Goal: Information Seeking & Learning: Learn about a topic

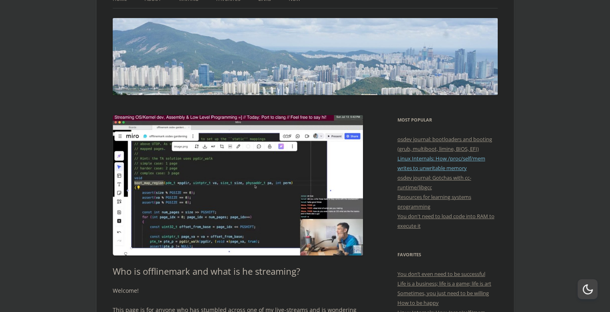
scroll to position [93, 0]
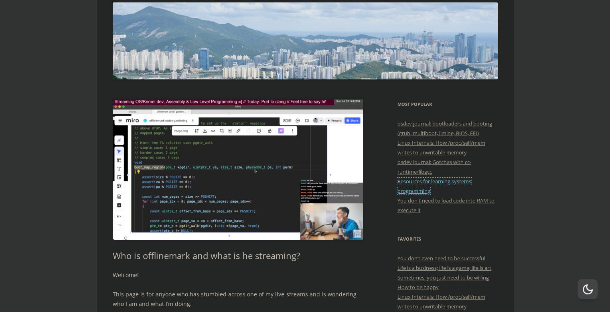
click at [422, 193] on link "Resources for learning systems programming" at bounding box center [435, 186] width 74 height 17
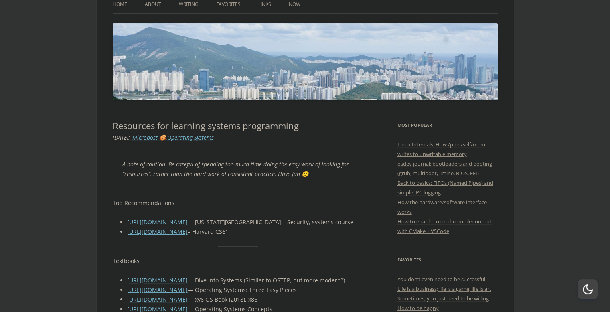
scroll to position [144, 0]
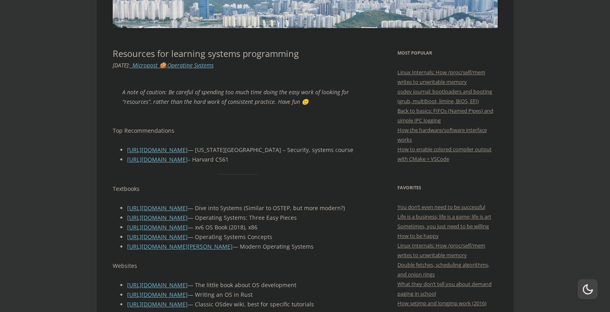
drag, startPoint x: 185, startPoint y: 152, endPoint x: 302, endPoint y: 149, distance: 116.8
click at [302, 149] on li "[URL][DOMAIN_NAME] — [US_STATE][GEOGRAPHIC_DATA] – Security, systems course" at bounding box center [245, 150] width 236 height 10
drag, startPoint x: 234, startPoint y: 206, endPoint x: 301, endPoint y: 205, distance: 66.2
click at [301, 205] on li "https://diveintosystems.org/ — Dive into Systems (Similar to OSTEP, but more mo…" at bounding box center [245, 208] width 236 height 10
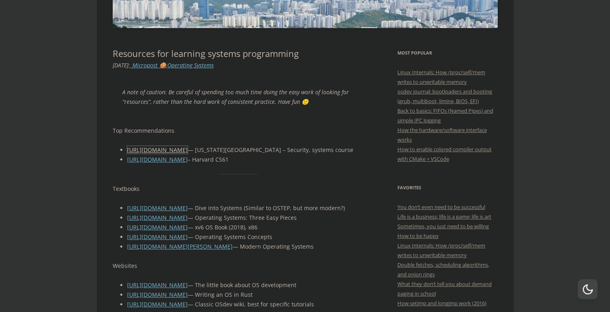
click at [161, 151] on link "https://pwn.college" at bounding box center [157, 150] width 61 height 8
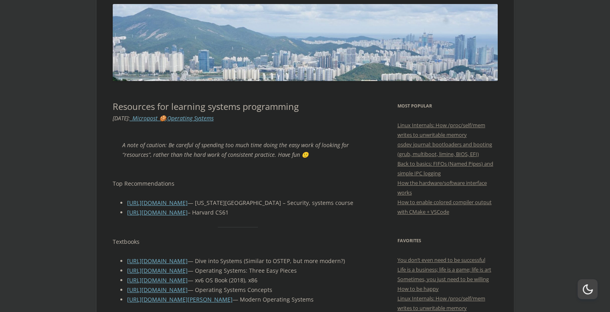
scroll to position [0, 0]
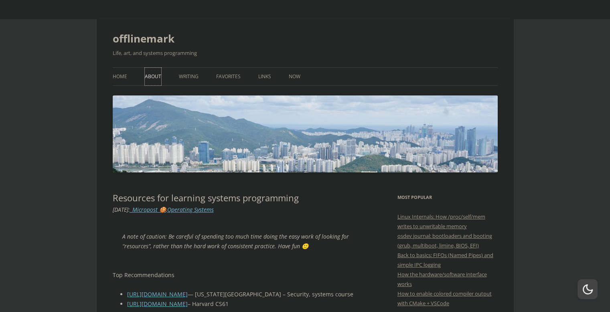
click at [148, 72] on link "About" at bounding box center [153, 77] width 16 height 18
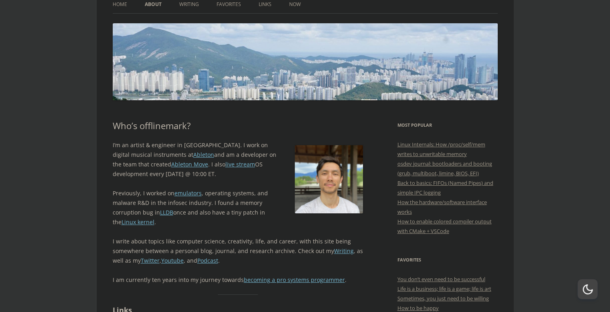
scroll to position [144, 0]
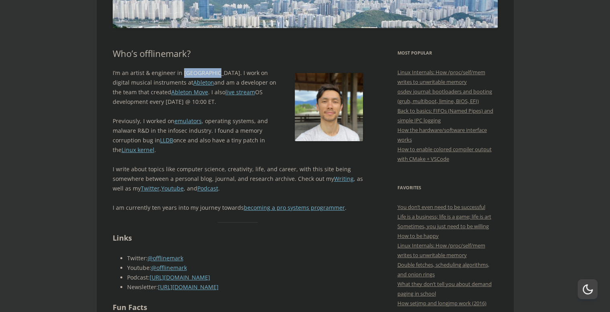
drag, startPoint x: 181, startPoint y: 73, endPoint x: 206, endPoint y: 71, distance: 25.0
click at [206, 71] on p "I’m an artist & engineer in [GEOGRAPHIC_DATA]. I work on digital musical instru…" at bounding box center [238, 87] width 251 height 39
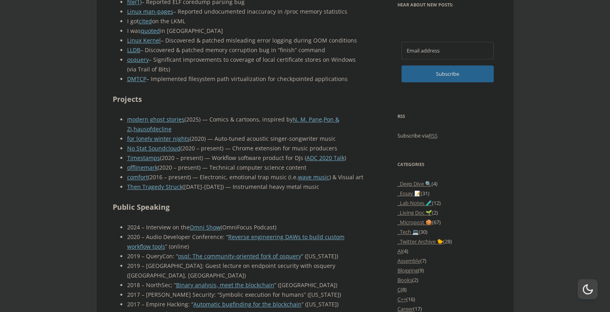
scroll to position [650, 0]
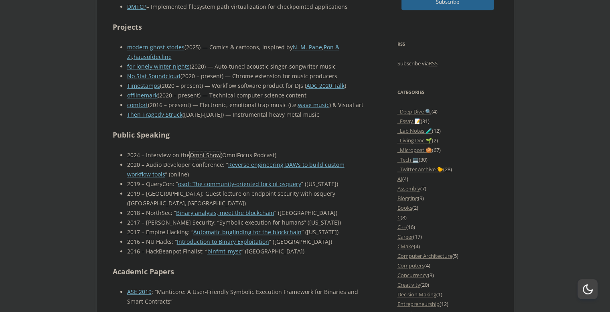
click at [209, 158] on link "Omni Show" at bounding box center [205, 155] width 31 height 8
